Goal: Information Seeking & Learning: Find specific fact

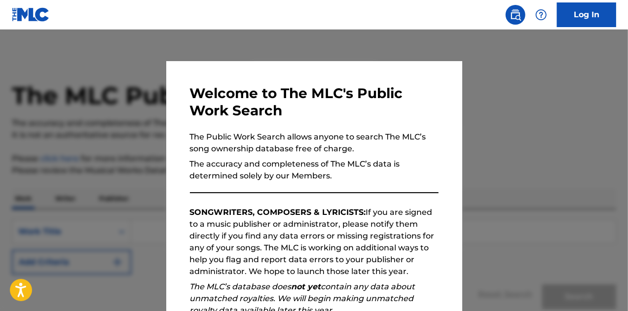
click at [467, 126] on div at bounding box center [314, 185] width 628 height 311
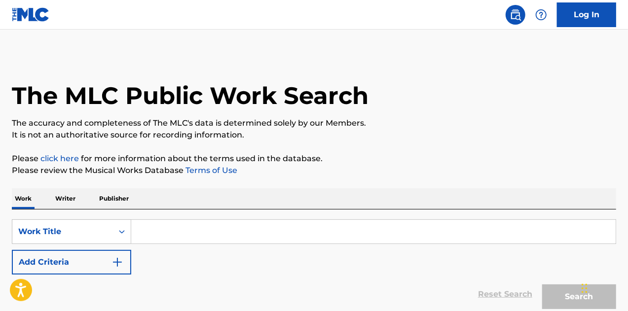
scroll to position [48, 0]
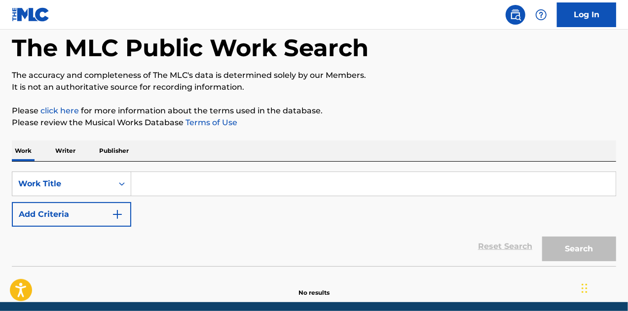
click at [62, 145] on p "Writer" at bounding box center [65, 151] width 26 height 21
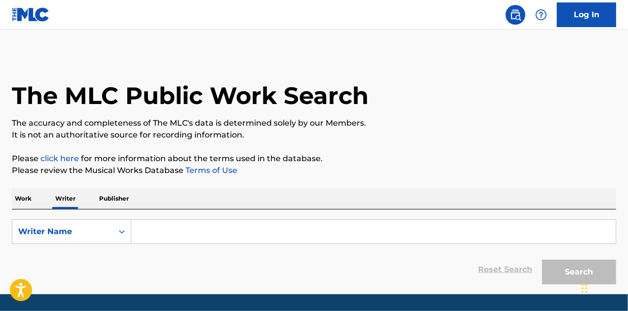
click at [213, 238] on input "Search Form" at bounding box center [373, 232] width 485 height 24
paste input "[PERSON_NAME]"
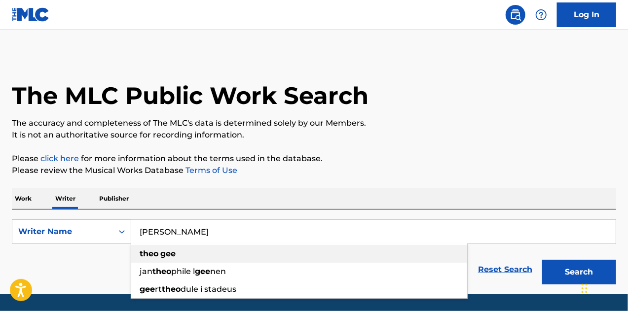
scroll to position [28, 0]
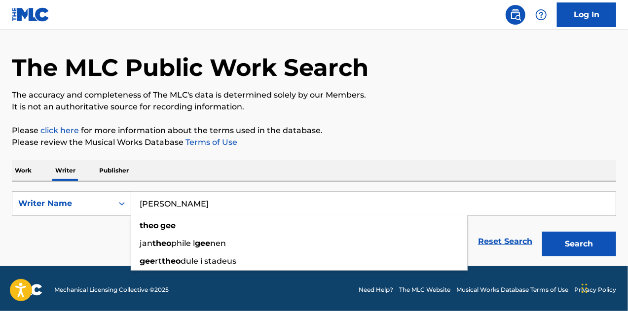
type input "[PERSON_NAME]"
click at [462, 131] on p "Please click here for more information about the terms used in the database." at bounding box center [314, 131] width 604 height 12
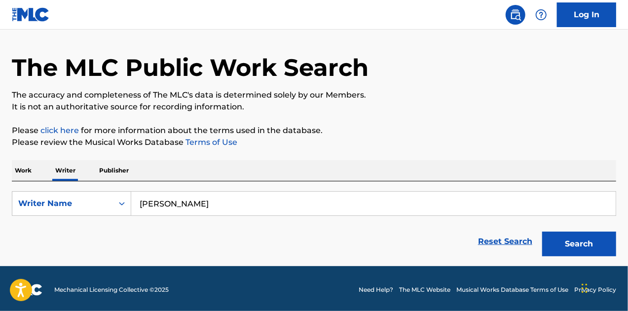
click at [565, 232] on button "Search" at bounding box center [579, 244] width 74 height 25
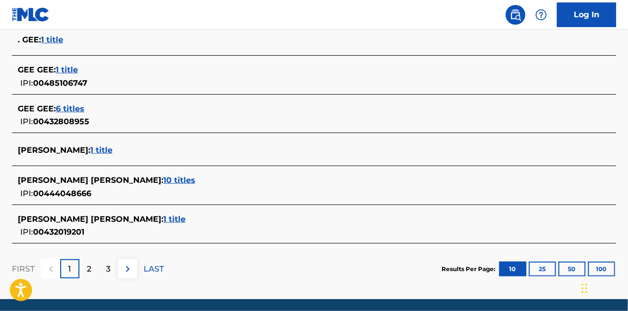
scroll to position [417, 0]
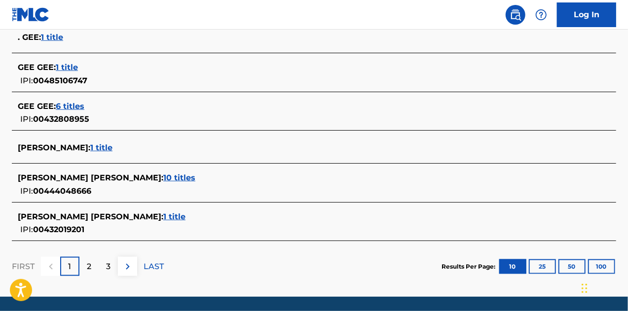
click at [90, 143] on span "1 title" at bounding box center [101, 147] width 22 height 9
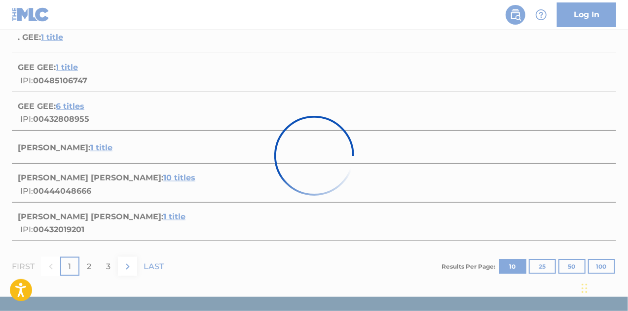
scroll to position [194, 0]
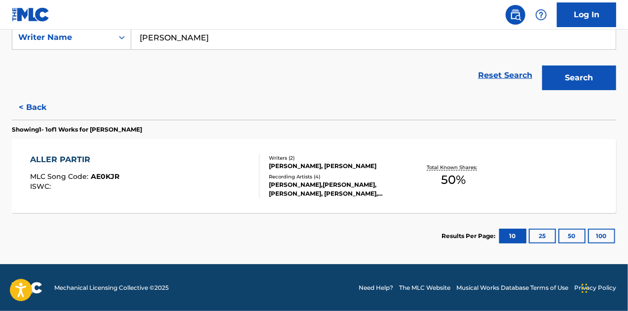
click at [188, 187] on div "ALLER PARTIR MLC Song Code : AE0KJR ISWC :" at bounding box center [145, 176] width 230 height 44
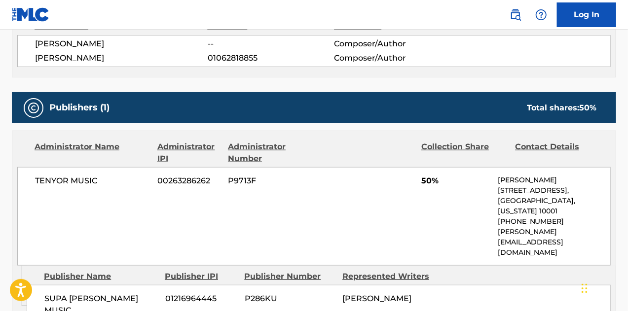
scroll to position [376, 0]
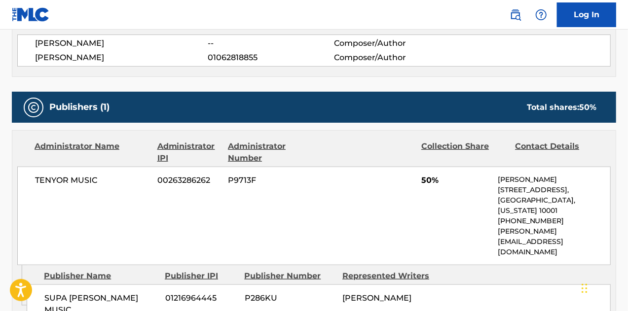
scroll to position [194, 0]
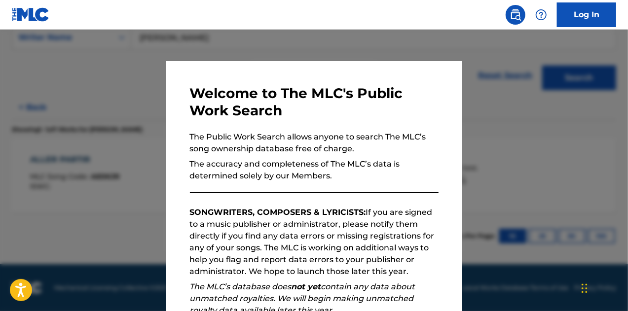
click at [166, 179] on div "Welcome to The MLC's Public Work Search The Public Work Search allows anyone to…" at bounding box center [314, 256] width 296 height 390
click at [134, 169] on div at bounding box center [314, 185] width 628 height 311
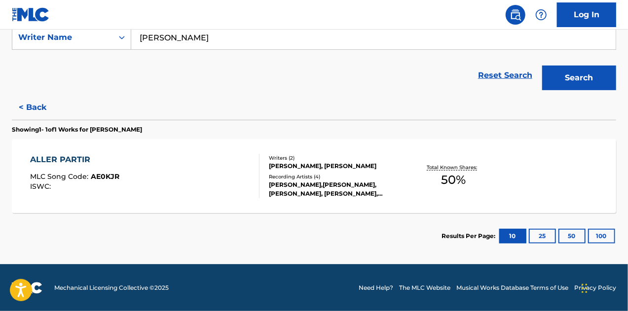
click at [20, 97] on button "< Back" at bounding box center [41, 107] width 59 height 25
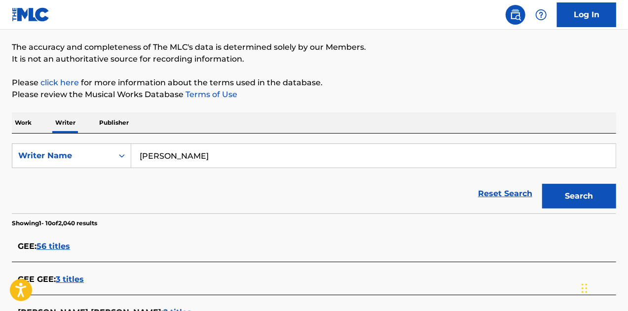
scroll to position [66, 0]
